Goal: Information Seeking & Learning: Learn about a topic

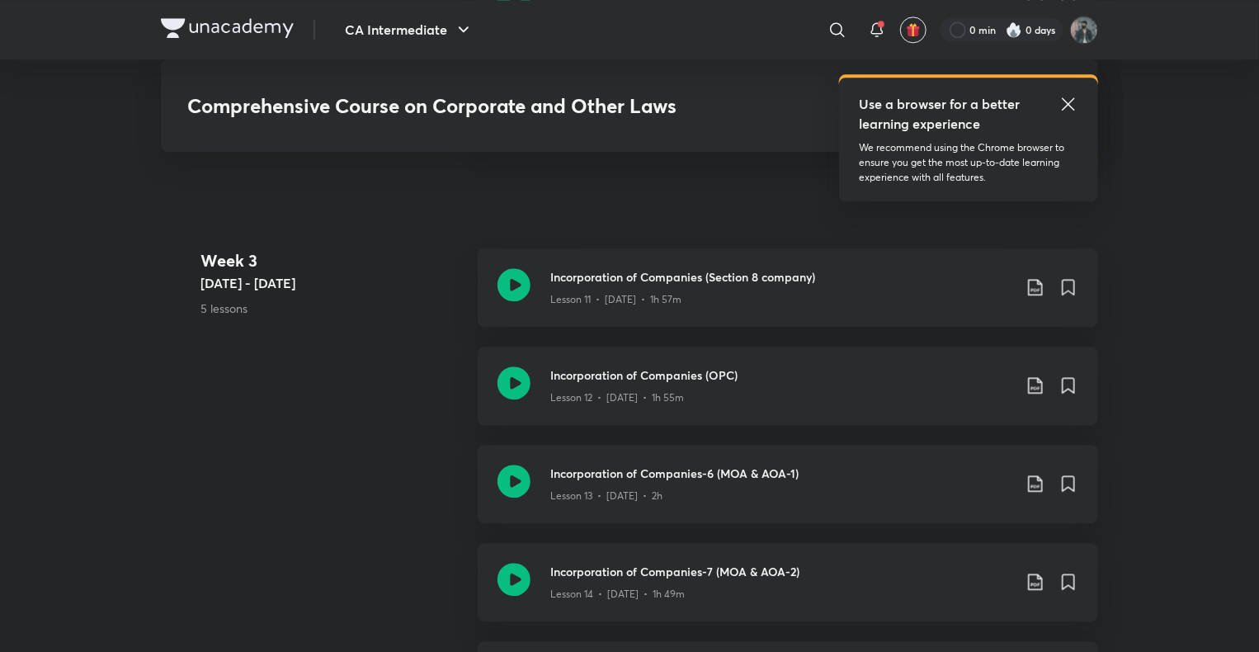
scroll to position [2049, 0]
click at [511, 379] on icon at bounding box center [513, 380] width 33 height 33
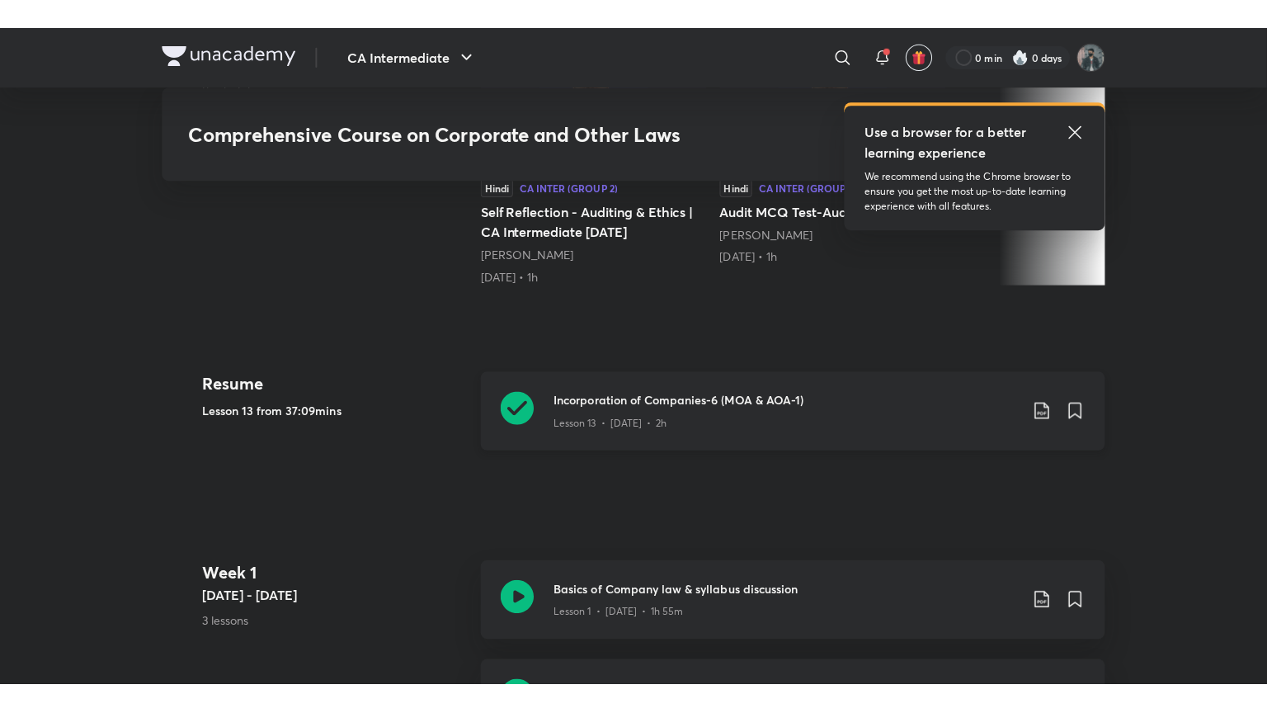
scroll to position [660, 0]
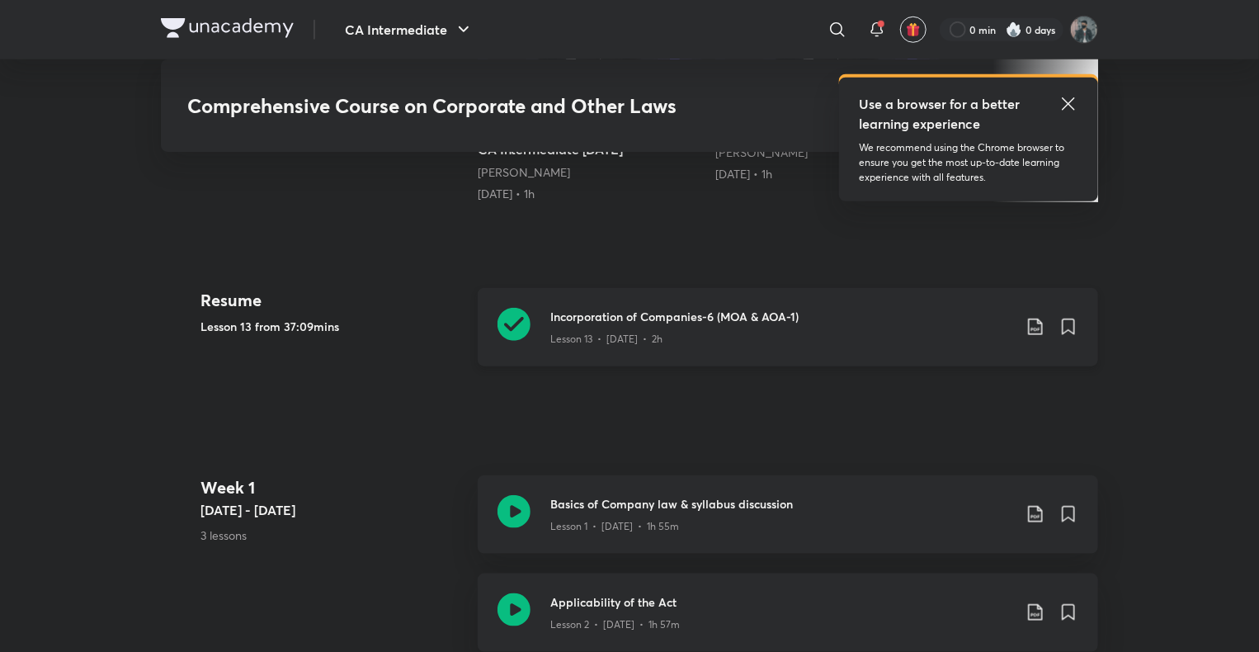
click at [525, 323] on icon at bounding box center [513, 324] width 33 height 33
